Goal: Communication & Community: Answer question/provide support

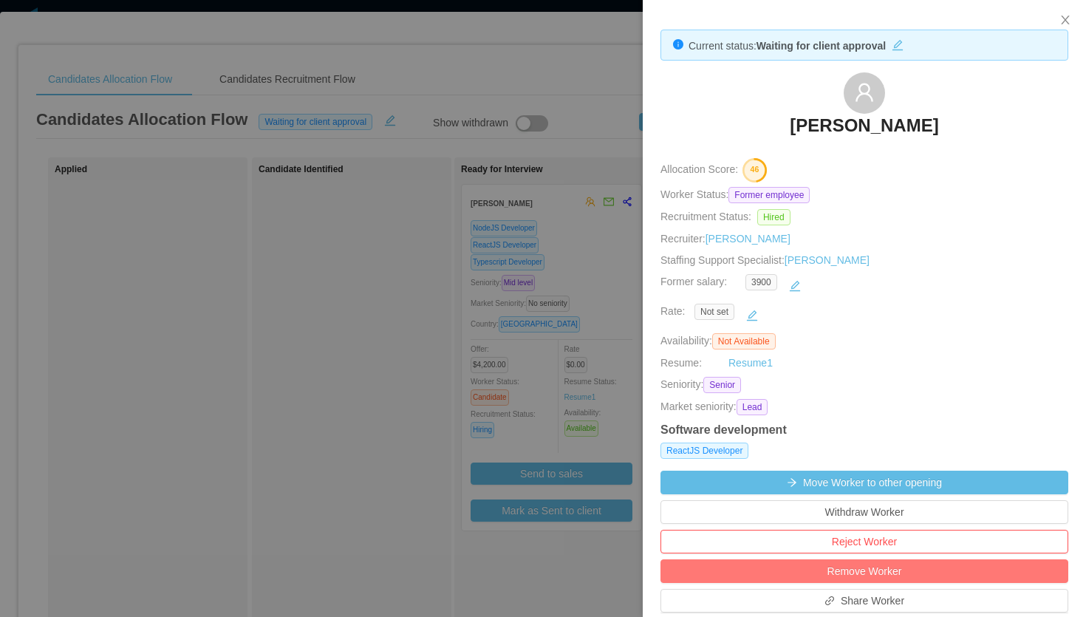
scroll to position [388, 0]
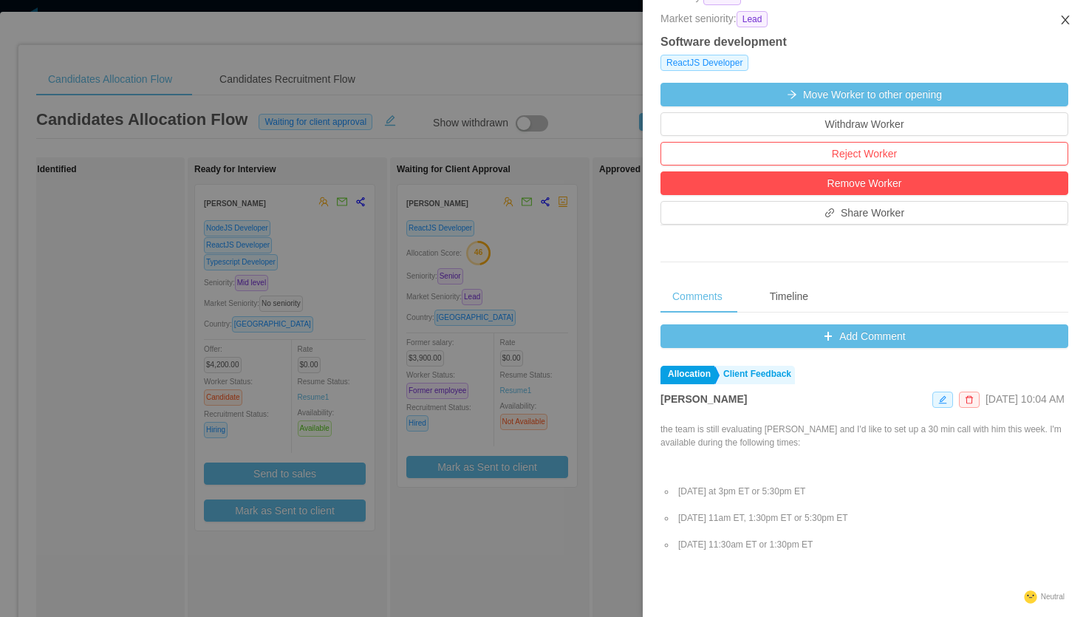
click at [1065, 18] on icon "icon: close" at bounding box center [1065, 20] width 12 height 12
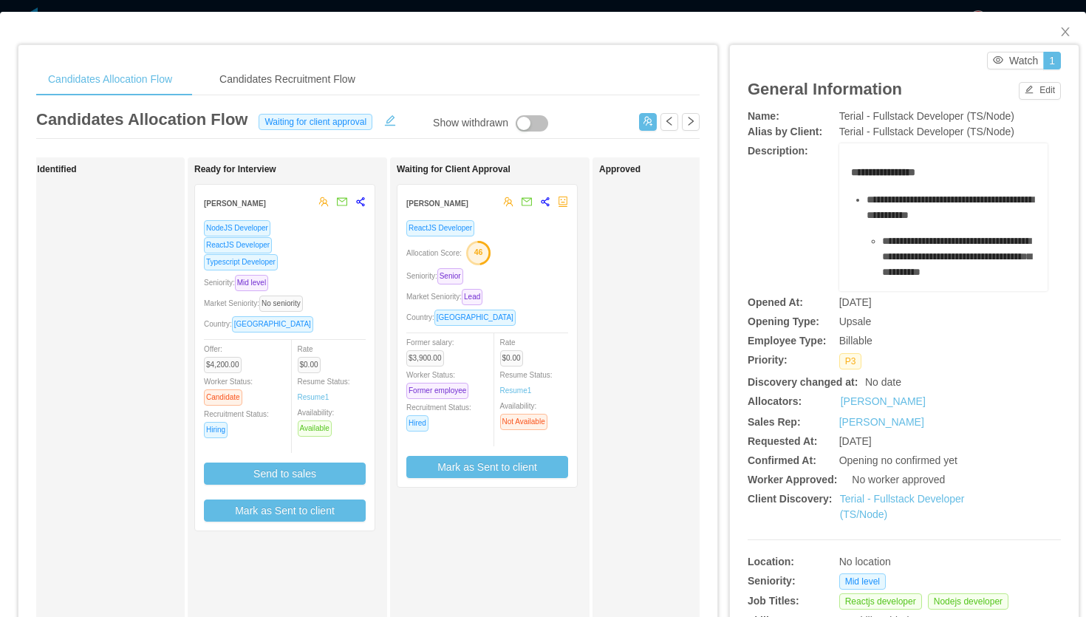
click at [538, 250] on div "Allocation Score: 46" at bounding box center [487, 252] width 162 height 24
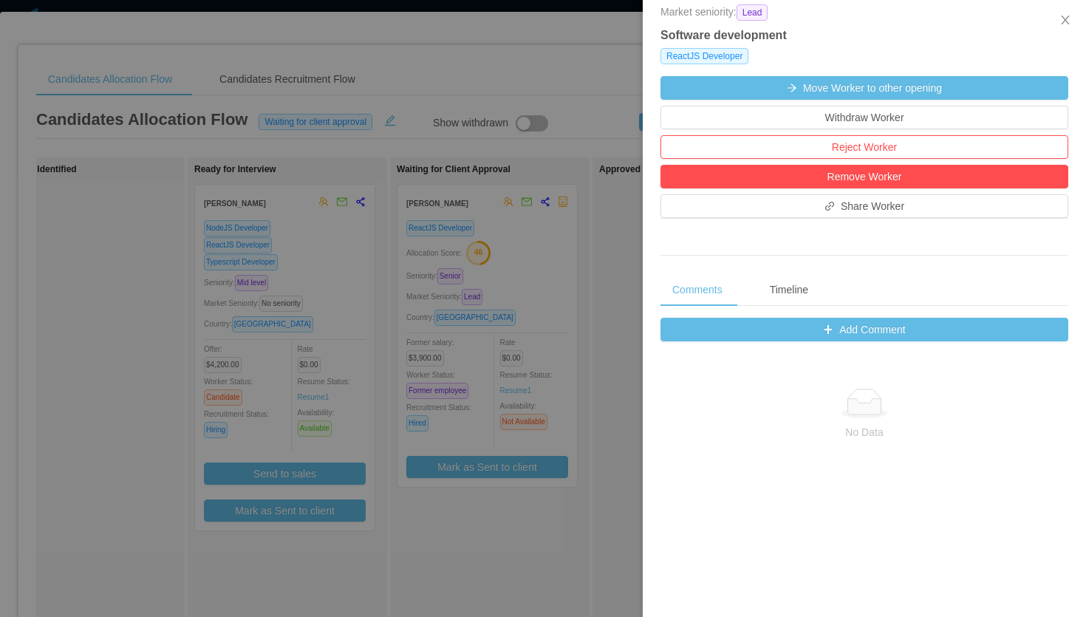
scroll to position [526, 0]
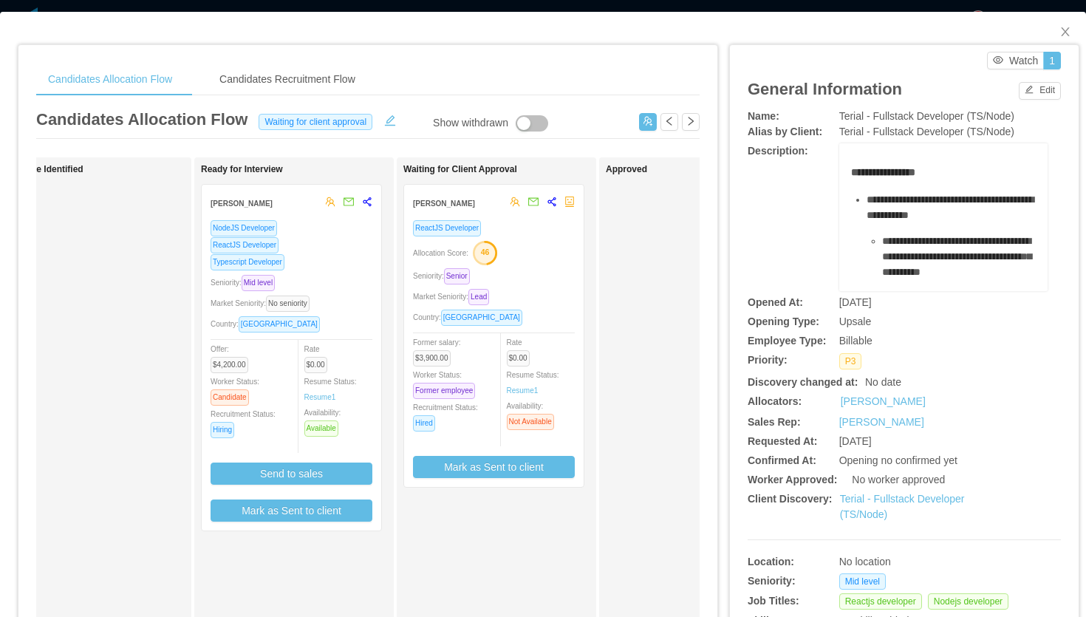
scroll to position [0, 261]
click at [561, 288] on div "Market Seniority: Lead" at bounding box center [493, 296] width 162 height 17
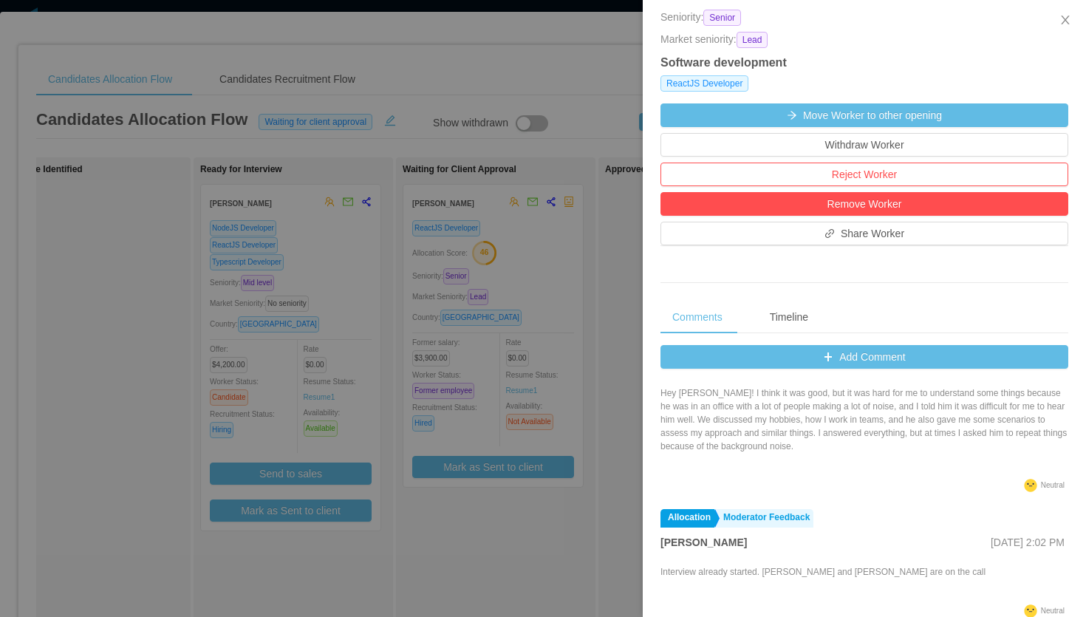
scroll to position [59, 0]
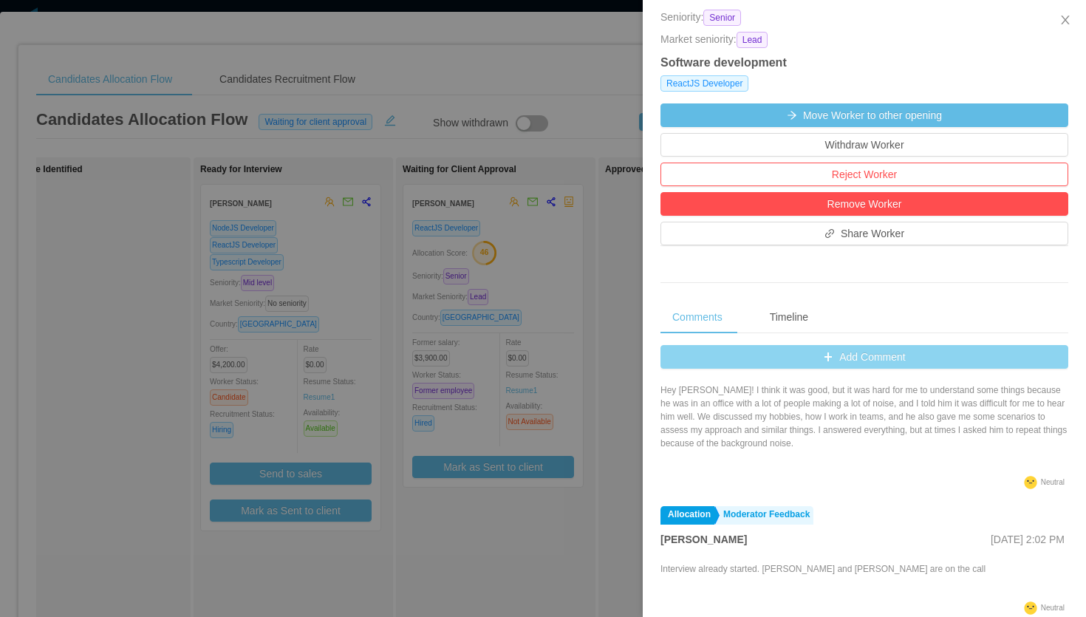
click at [839, 354] on button "Add Comment" at bounding box center [864, 357] width 408 height 24
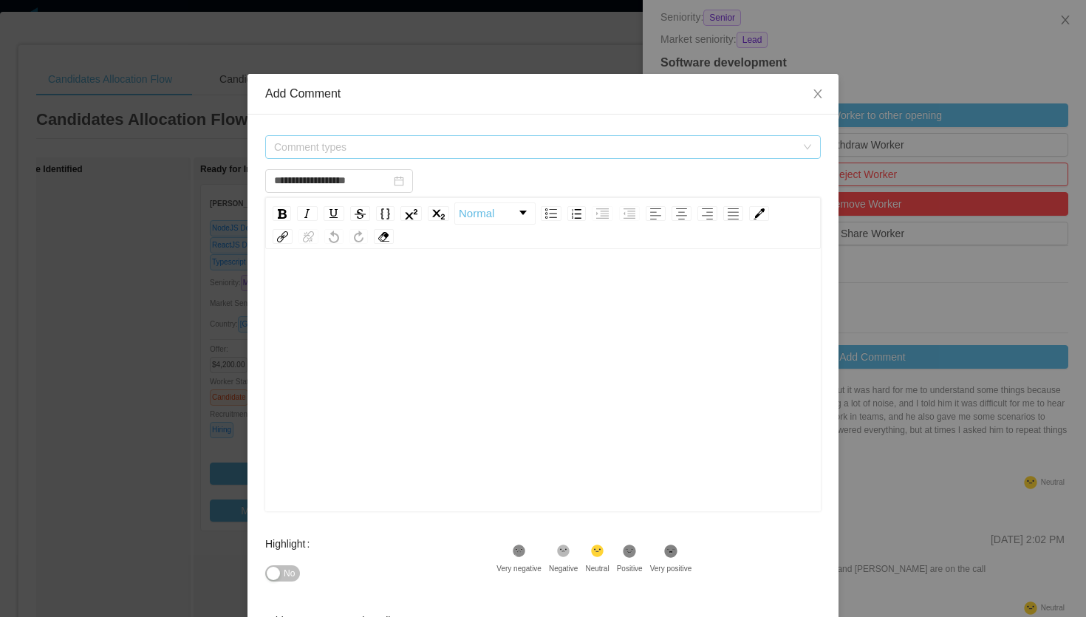
click at [481, 146] on span "Comment types" at bounding box center [534, 147] width 521 height 15
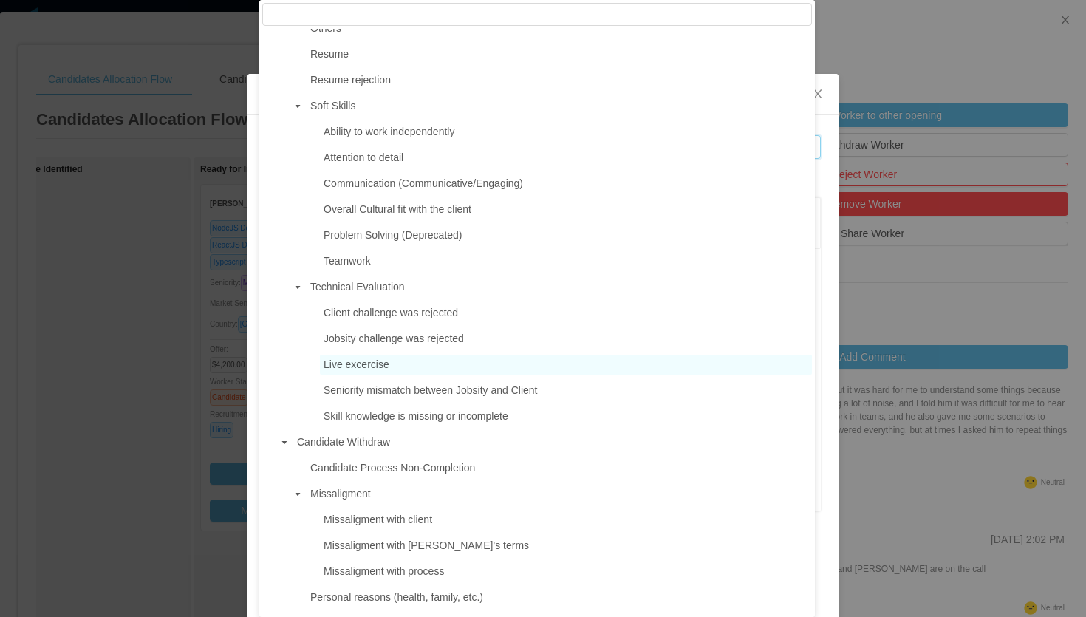
scroll to position [914, 0]
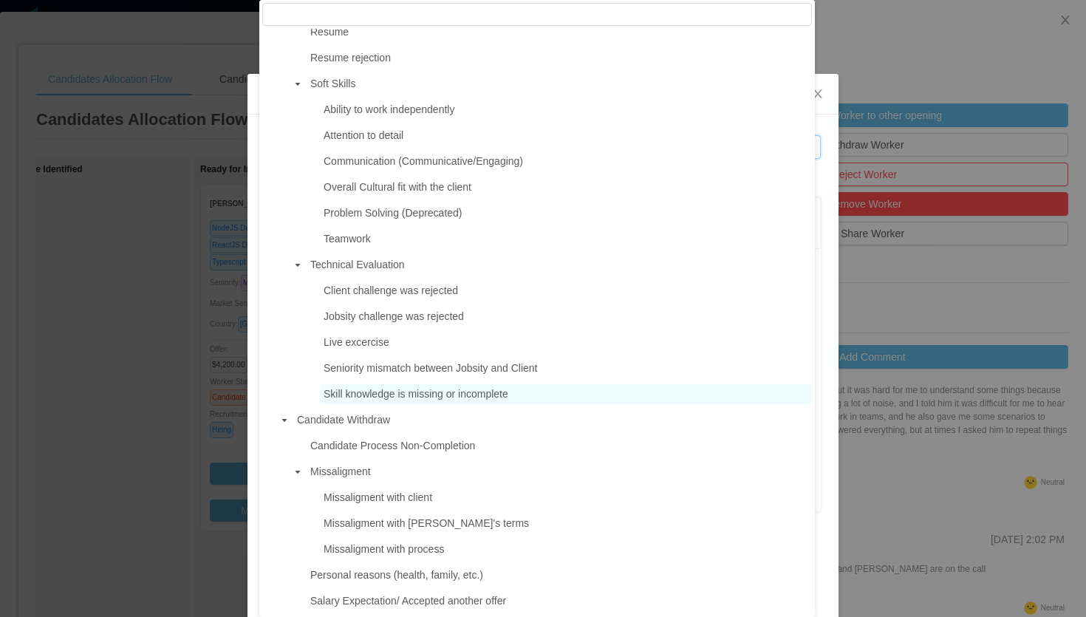
click at [449, 391] on span "Skill knowledge is missing or incomplete" at bounding box center [415, 394] width 185 height 12
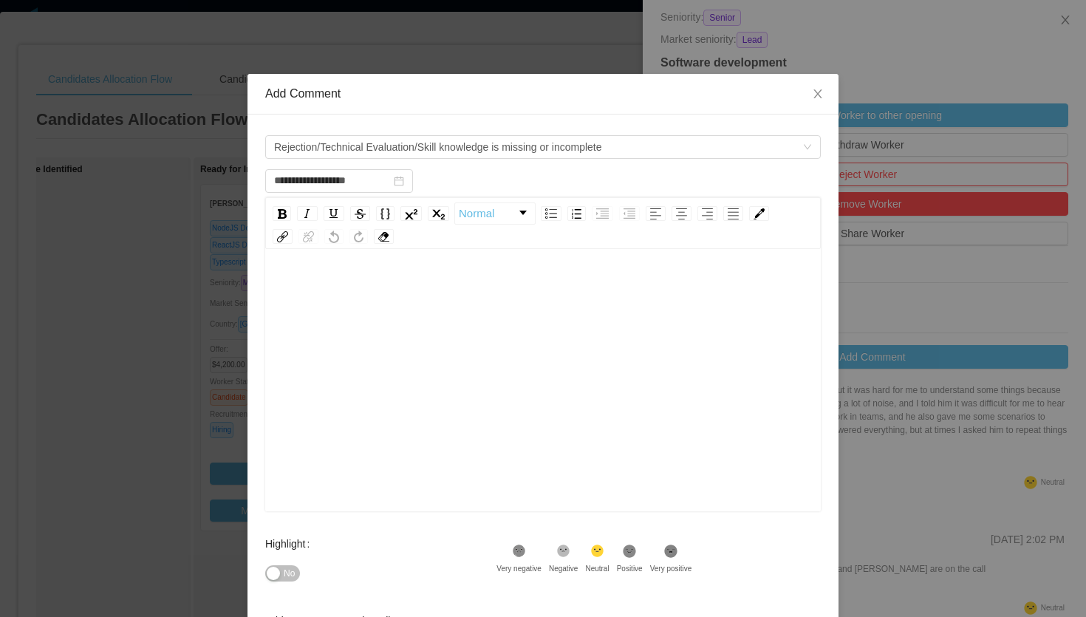
click at [428, 320] on div "rdw-editor" at bounding box center [543, 403] width 533 height 259
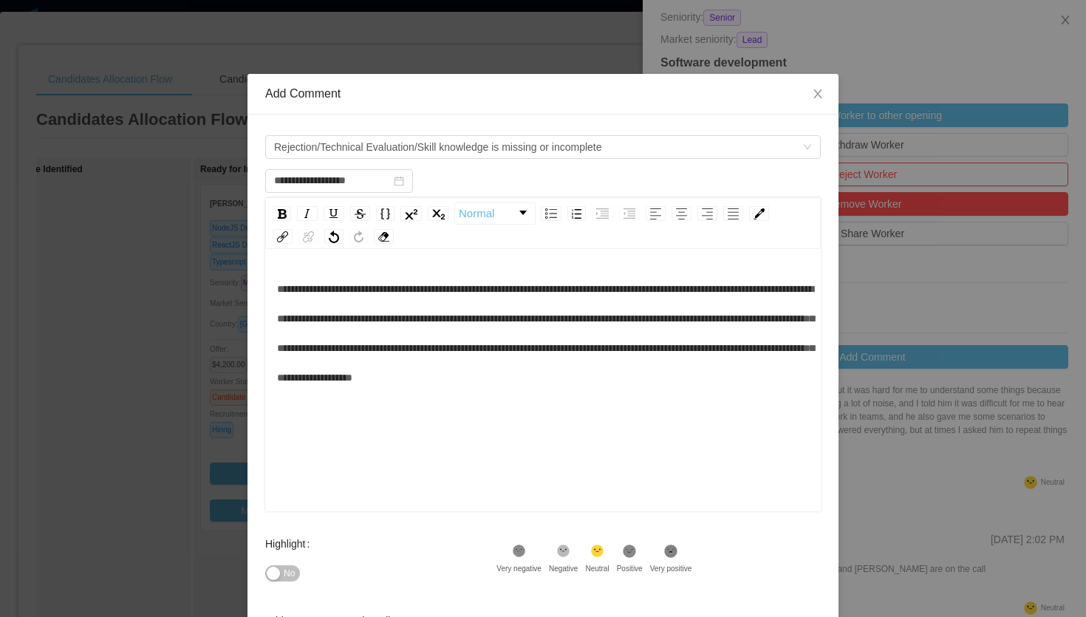
click at [277, 288] on span "**********" at bounding box center [545, 333] width 537 height 99
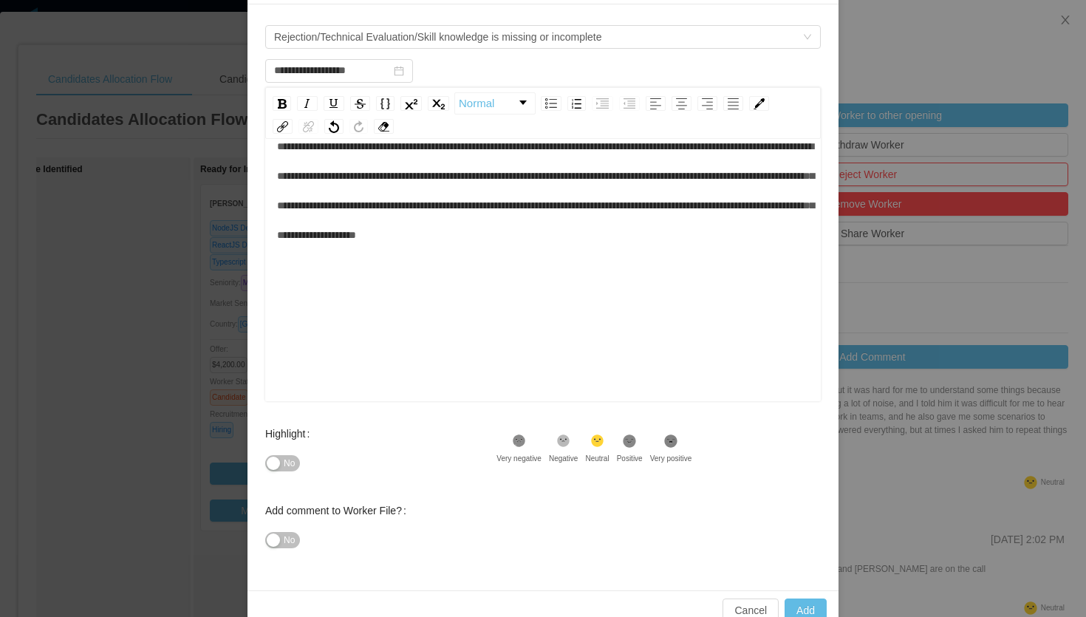
scroll to position [140, 0]
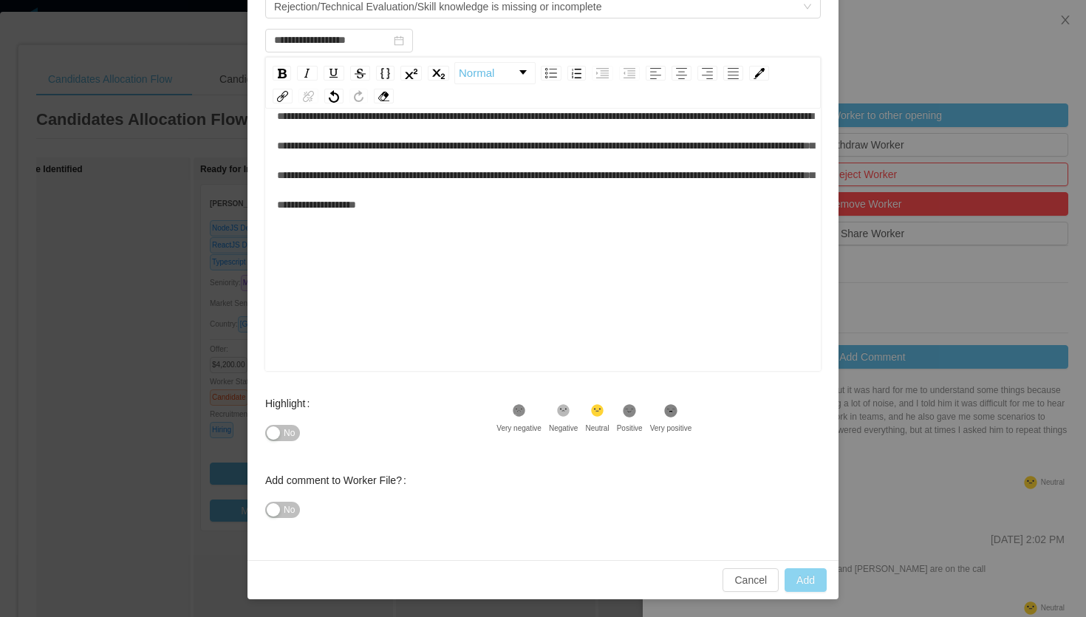
click at [798, 572] on button "Add" at bounding box center [805, 580] width 42 height 24
type input "**********"
